Goal: Check status

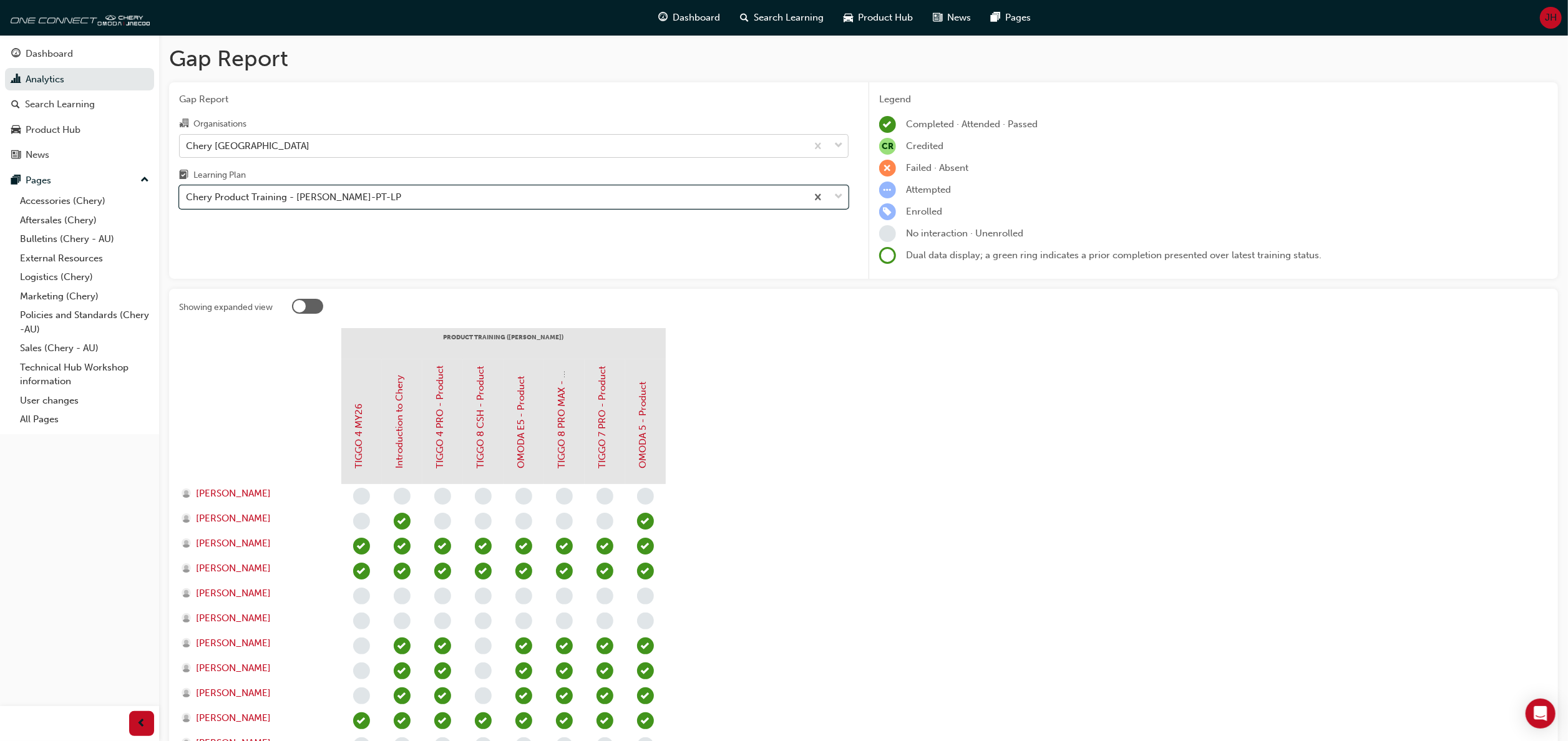
click at [834, 141] on span "down-icon" at bounding box center [838, 146] width 9 height 17
click at [187, 141] on input "Organisations Chery [GEOGRAPHIC_DATA]" at bounding box center [187, 145] width 1 height 11
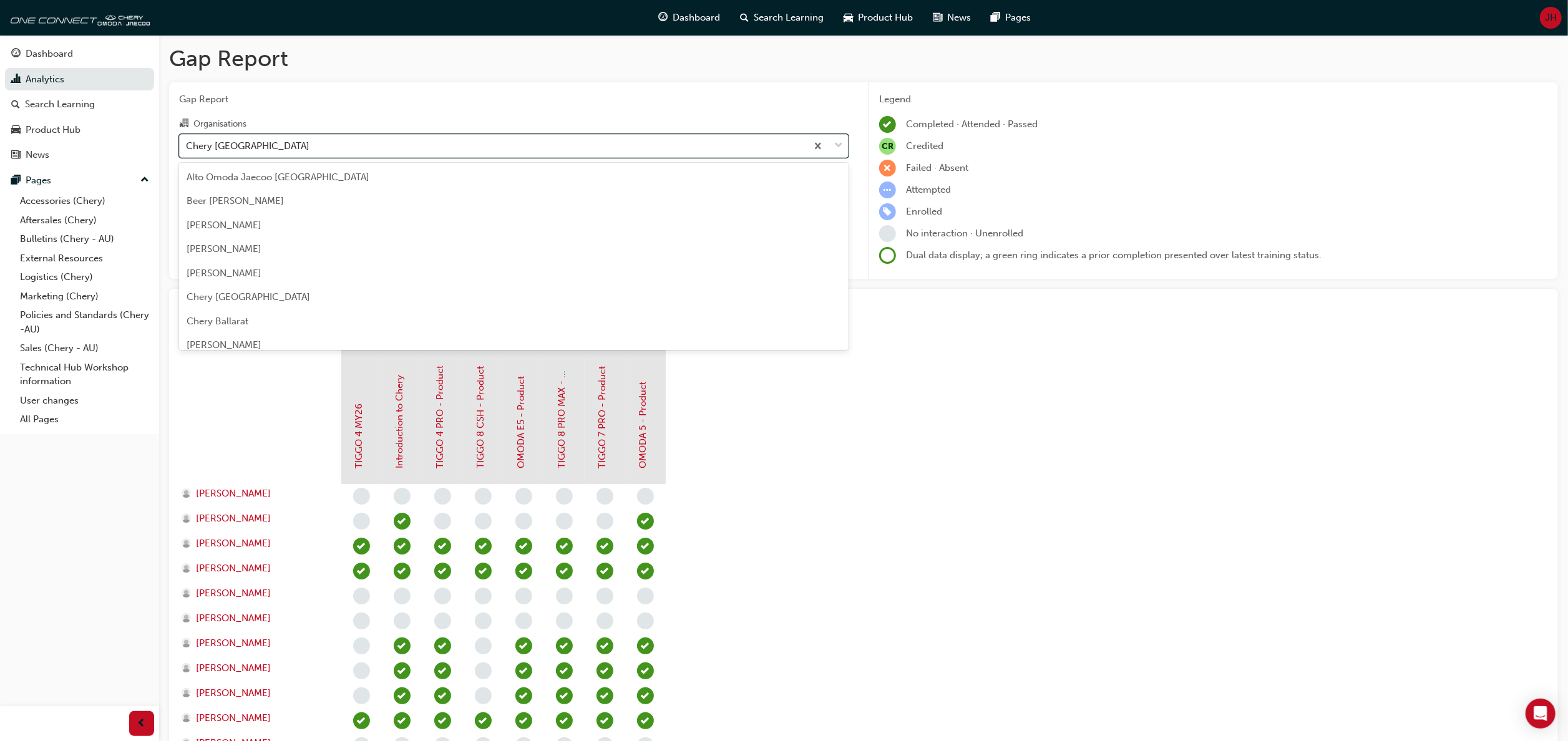
scroll to position [1746, 0]
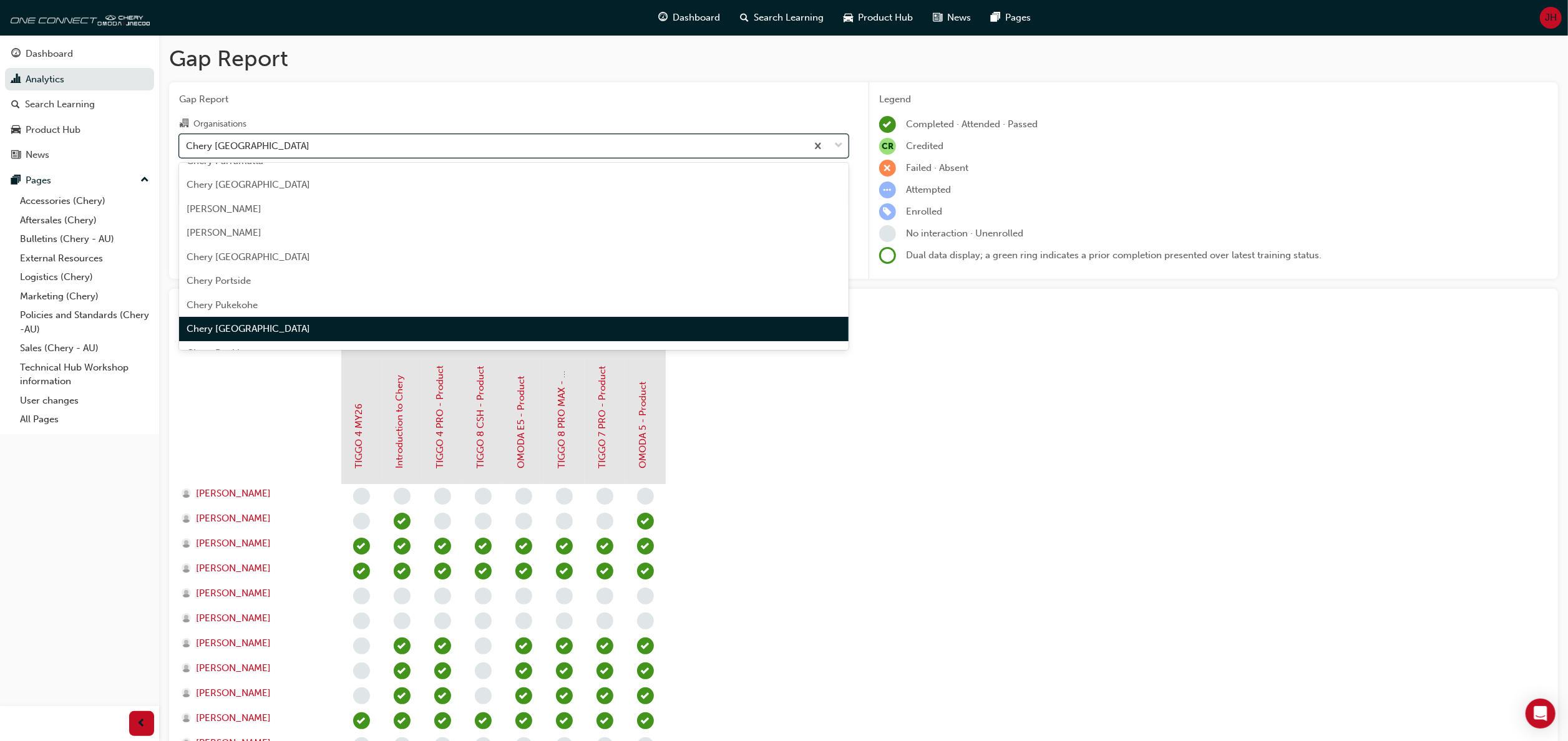
click at [837, 143] on span "down-icon" at bounding box center [838, 146] width 9 height 17
click at [187, 143] on input "Organisations option Chery [GEOGRAPHIC_DATA], selected. option [GEOGRAPHIC_DATA…" at bounding box center [187, 145] width 1 height 11
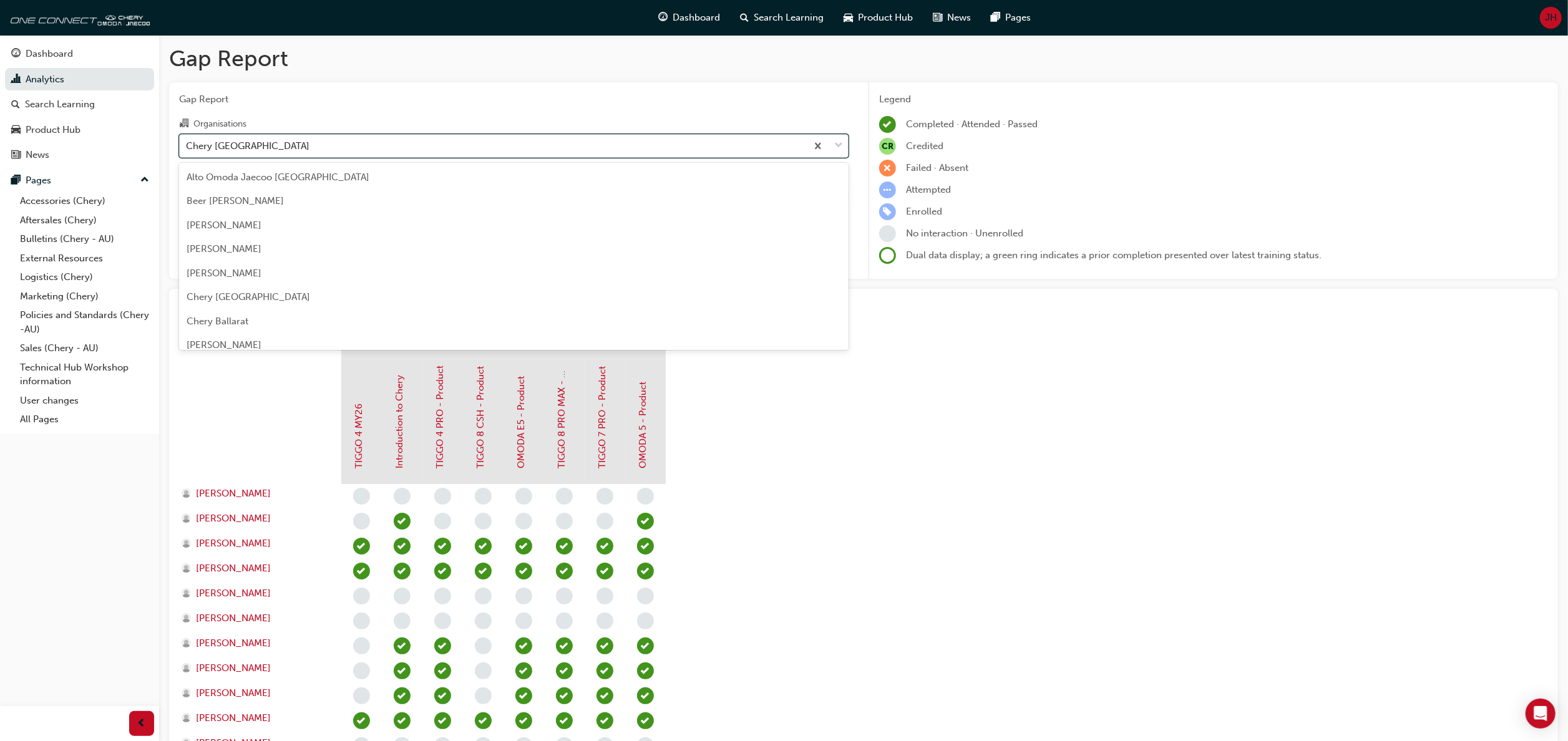
click at [844, 146] on div at bounding box center [827, 146] width 41 height 22
click at [187, 146] on input "Organisations option Chery [GEOGRAPHIC_DATA], selected. option [GEOGRAPHIC_DATA…" at bounding box center [187, 145] width 1 height 11
click at [393, 332] on div "Chery [GEOGRAPHIC_DATA]" at bounding box center [513, 339] width 670 height 25
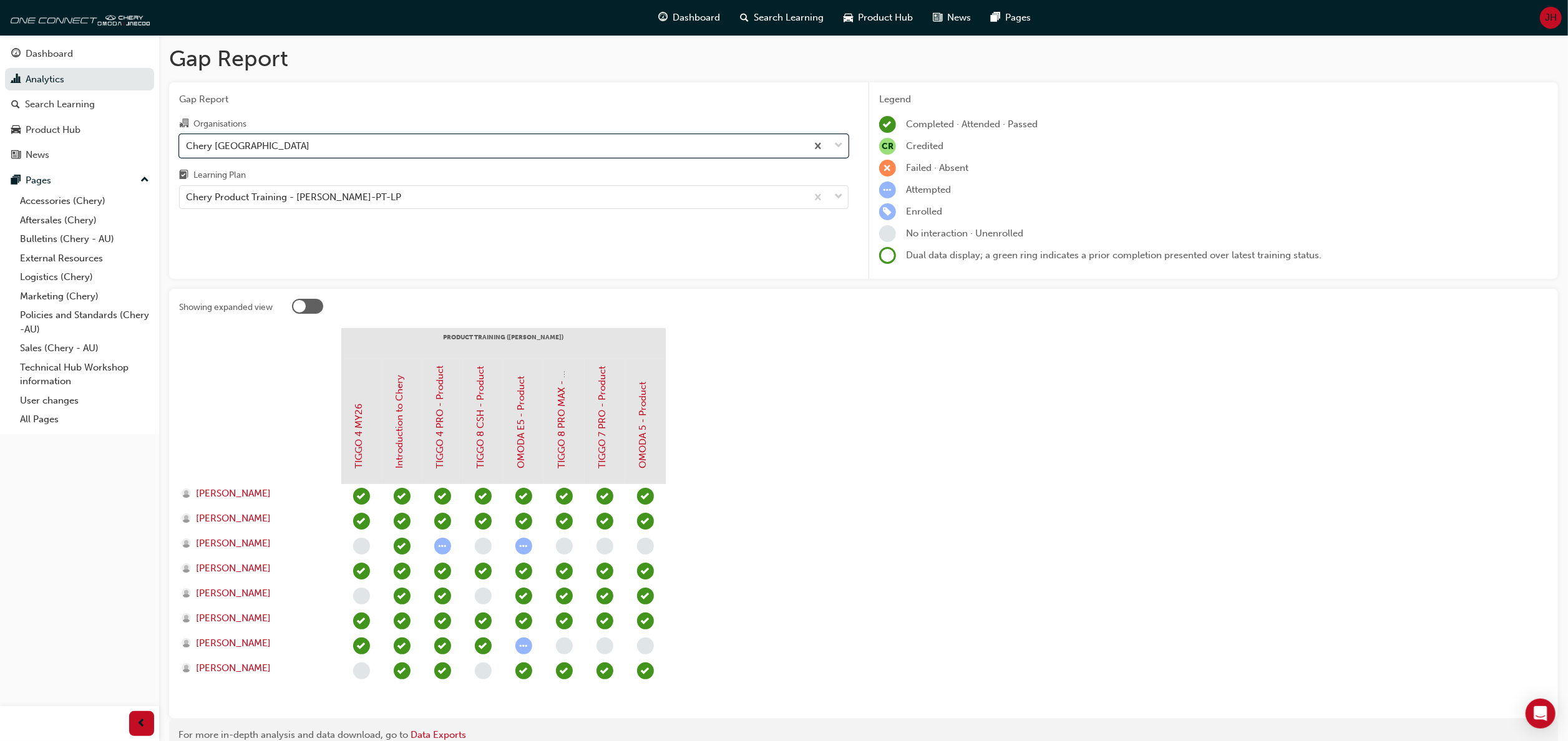
click at [820, 435] on section "PRODUCT TRAINING ([PERSON_NAME]) TIGGO 4 MY26 Introduction to Chery TIGGO 4 PRO…" at bounding box center [863, 518] width 1369 height 381
click at [836, 196] on span "down-icon" at bounding box center [838, 197] width 9 height 17
click at [187, 196] on input "Learning Plan Chery Product Training - [PERSON_NAME]-PT-LP" at bounding box center [187, 197] width 1 height 11
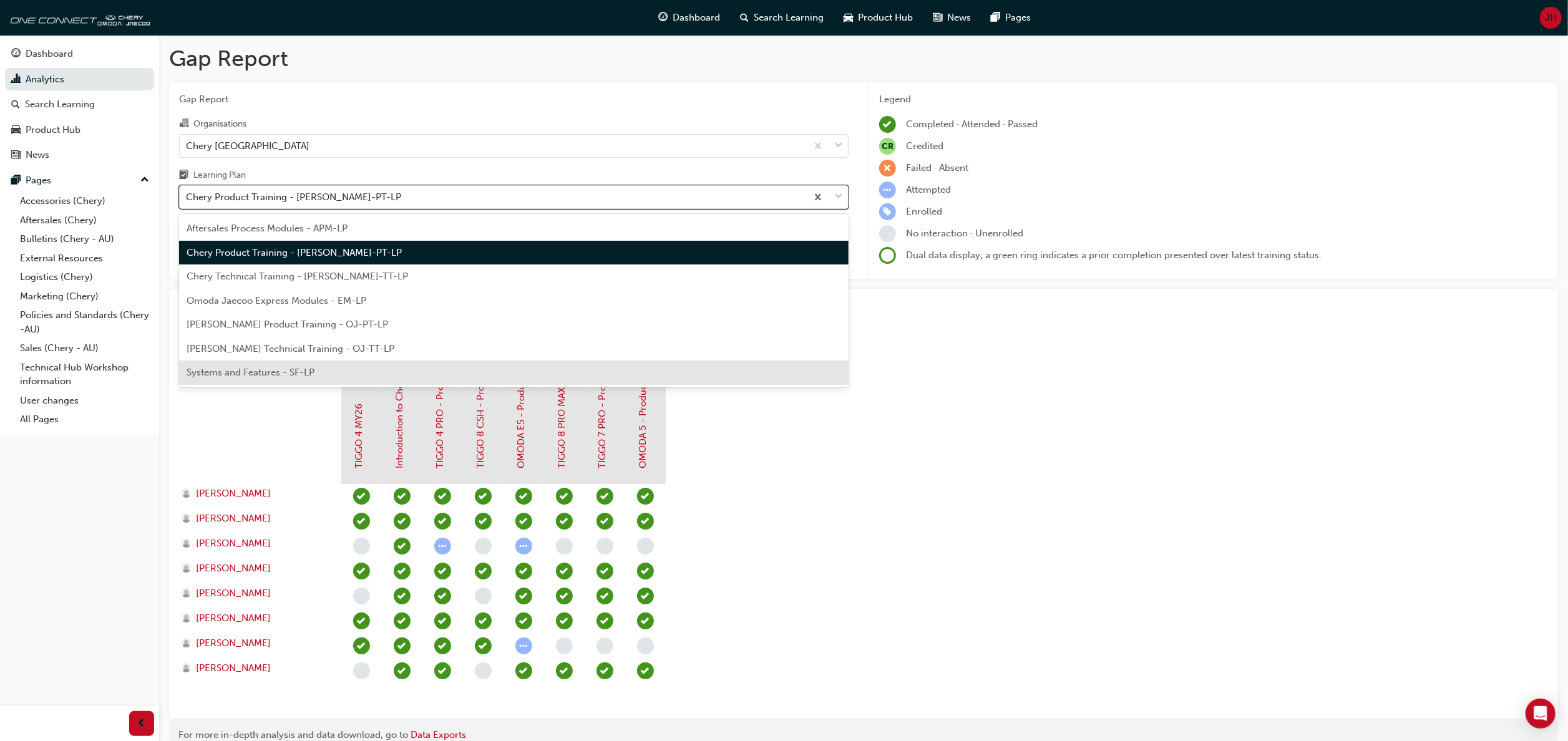
click at [557, 365] on div "Systems and Features - SF-LP" at bounding box center [513, 373] width 670 height 25
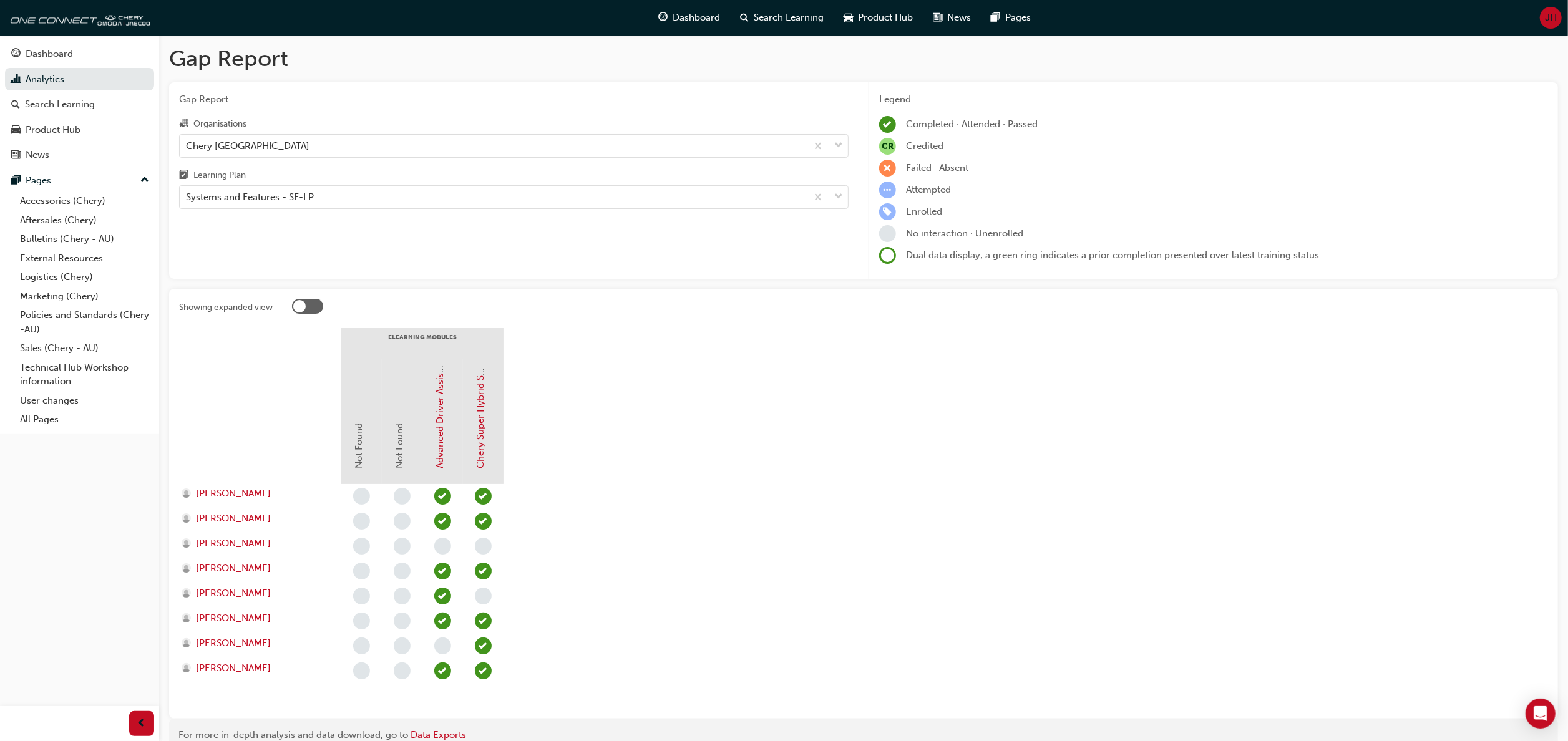
click at [792, 495] on section "eLearning Modules Not Found Not Found Advanced Driver Assist Systems (ADAS) - […" at bounding box center [863, 518] width 1369 height 381
click at [1465, 464] on section "eLearning Modules Not Found Not Found Advanced Driver Assist Systems (ADAS) - […" at bounding box center [863, 518] width 1369 height 381
